Goal: Find specific page/section: Find specific page/section

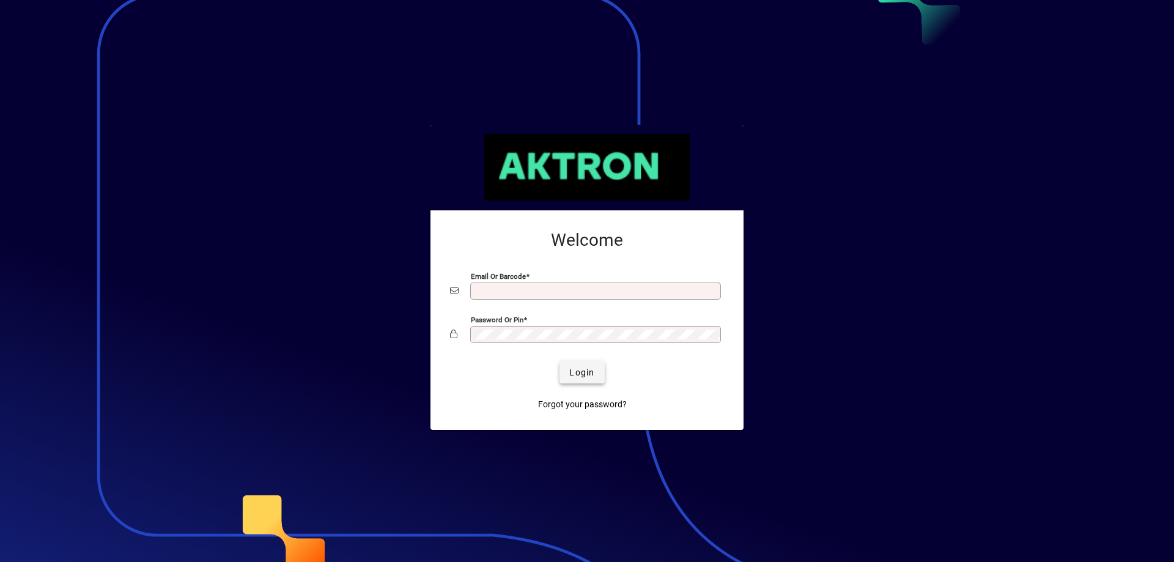
type input "**********"
click at [580, 374] on span "Login" at bounding box center [581, 372] width 25 height 13
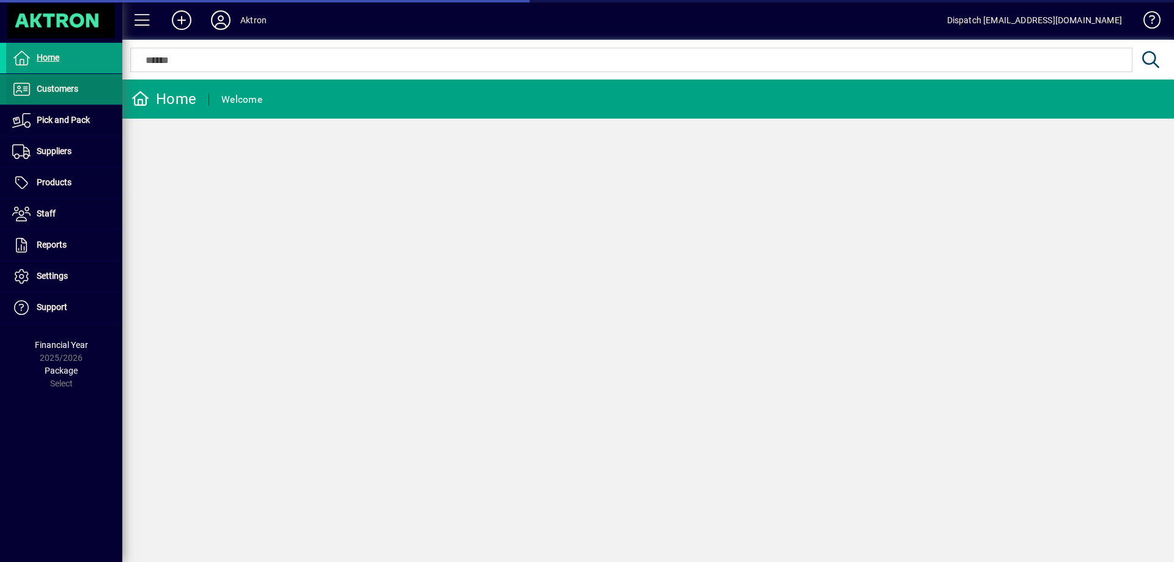
click at [64, 94] on span "Customers" at bounding box center [42, 89] width 72 height 15
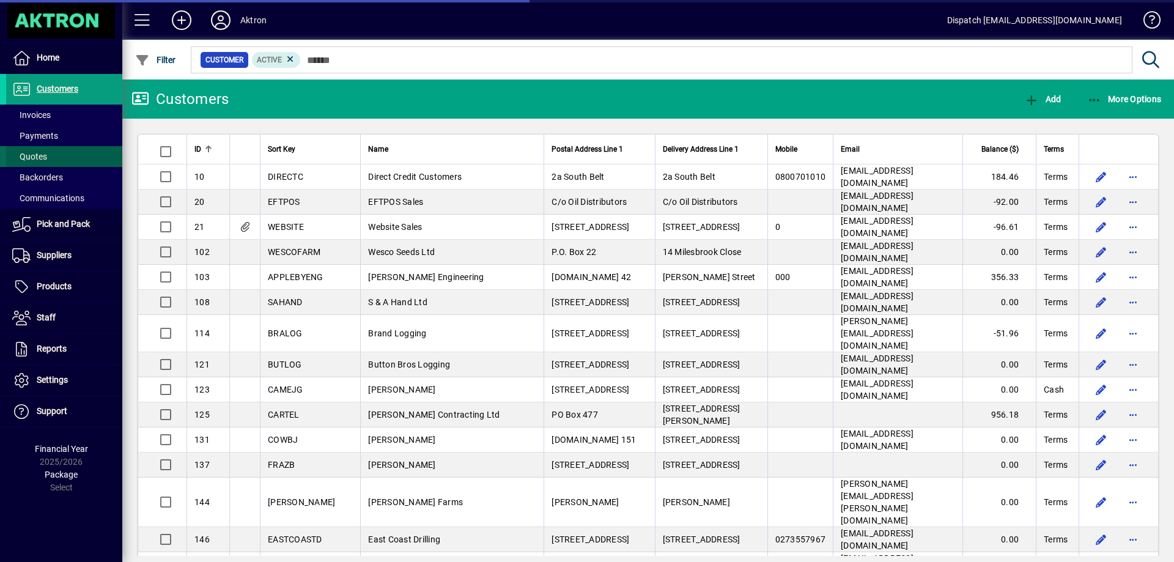
click at [34, 159] on span "Quotes" at bounding box center [29, 157] width 35 height 10
